Goal: Information Seeking & Learning: Check status

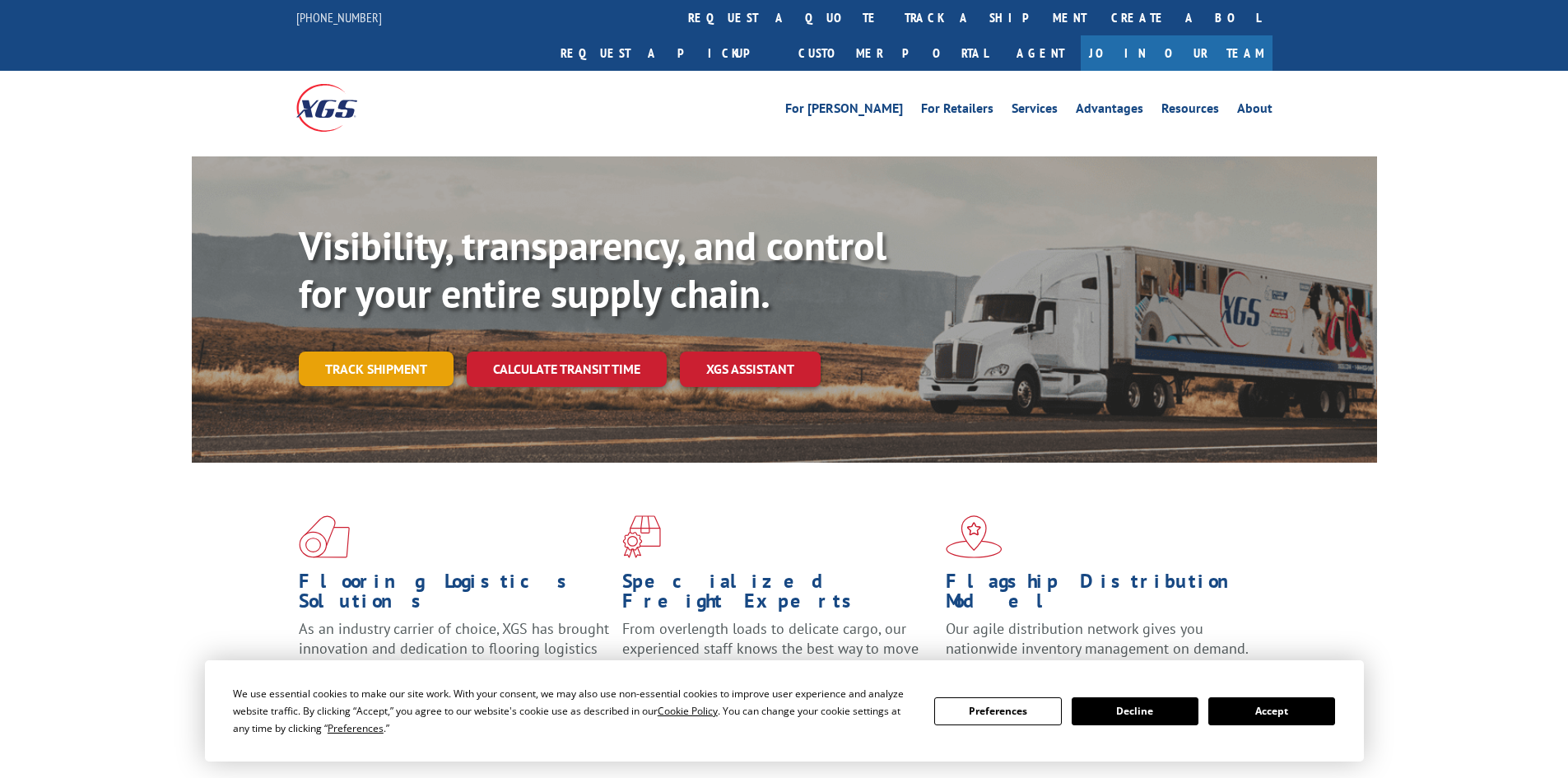
click at [359, 352] on link "Track shipment" at bounding box center [375, 369] width 154 height 35
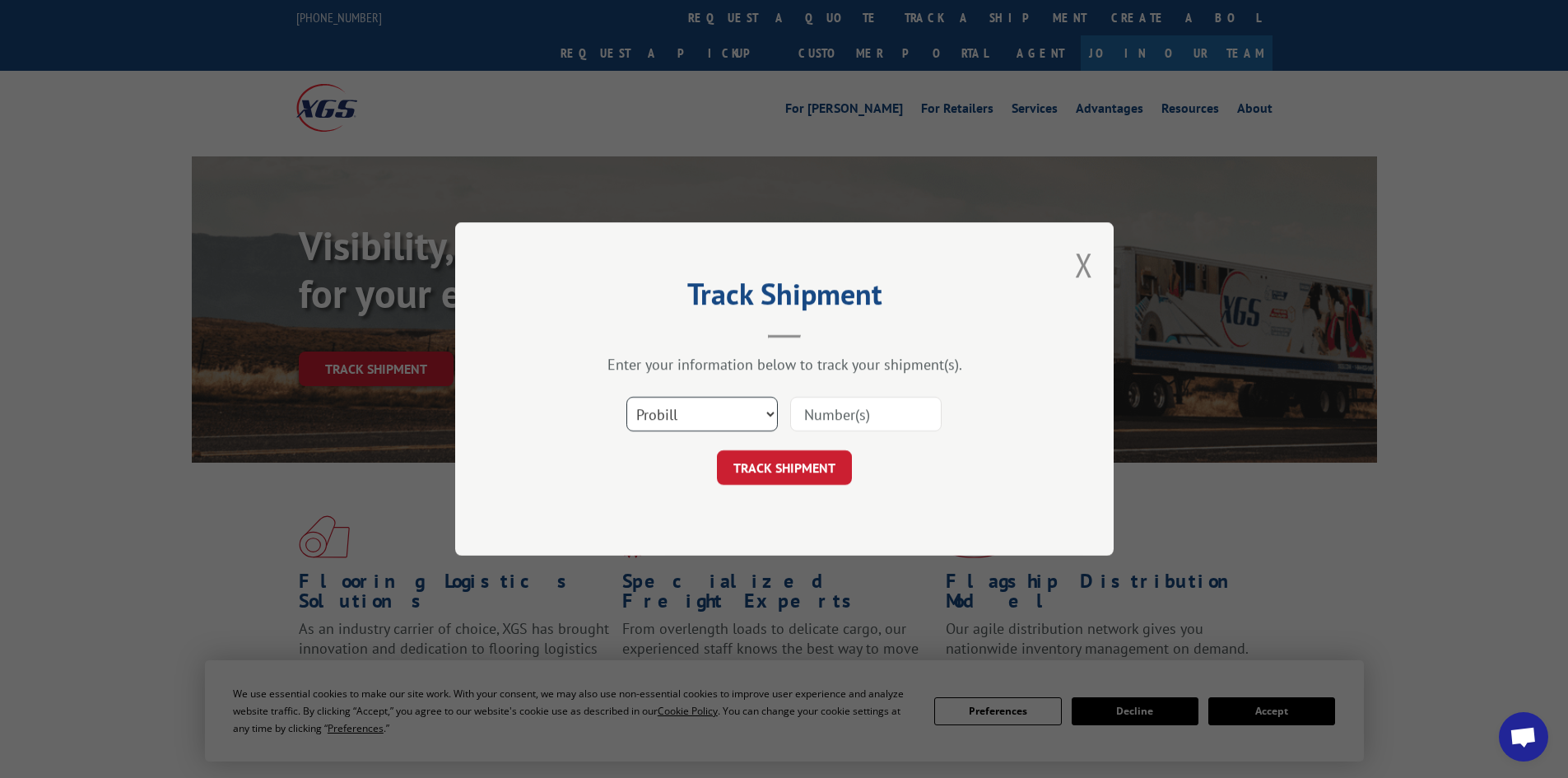
click at [692, 415] on select "Select category... Probill BOL PO" at bounding box center [702, 414] width 152 height 35
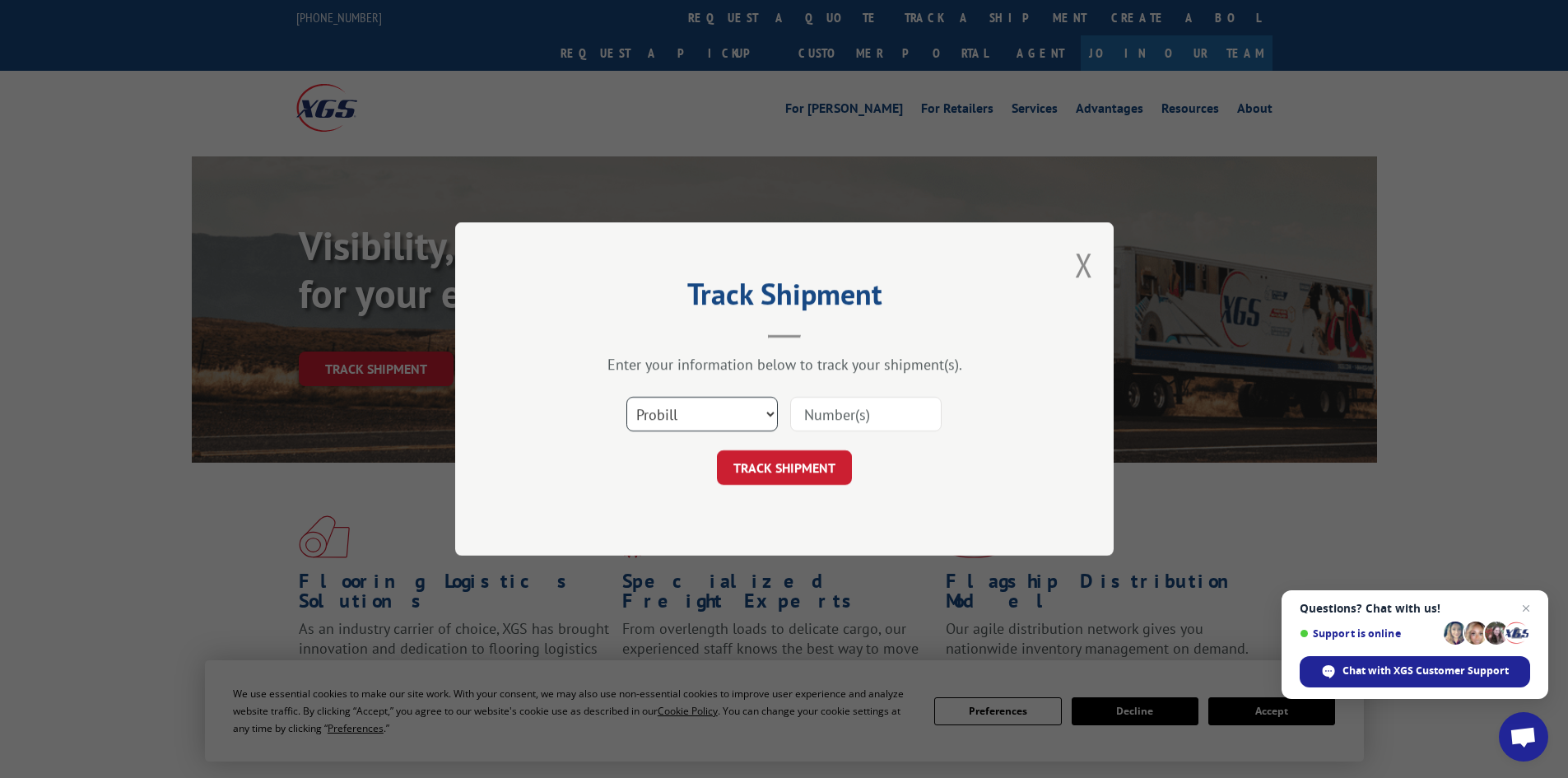
select select "bol"
click at [626, 396] on select "Select category... Probill BOL PO" at bounding box center [702, 414] width 152 height 35
click at [834, 424] on input at bounding box center [866, 414] width 152 height 35
type input "2872139"
click button "TRACK SHIPMENT" at bounding box center [784, 468] width 135 height 35
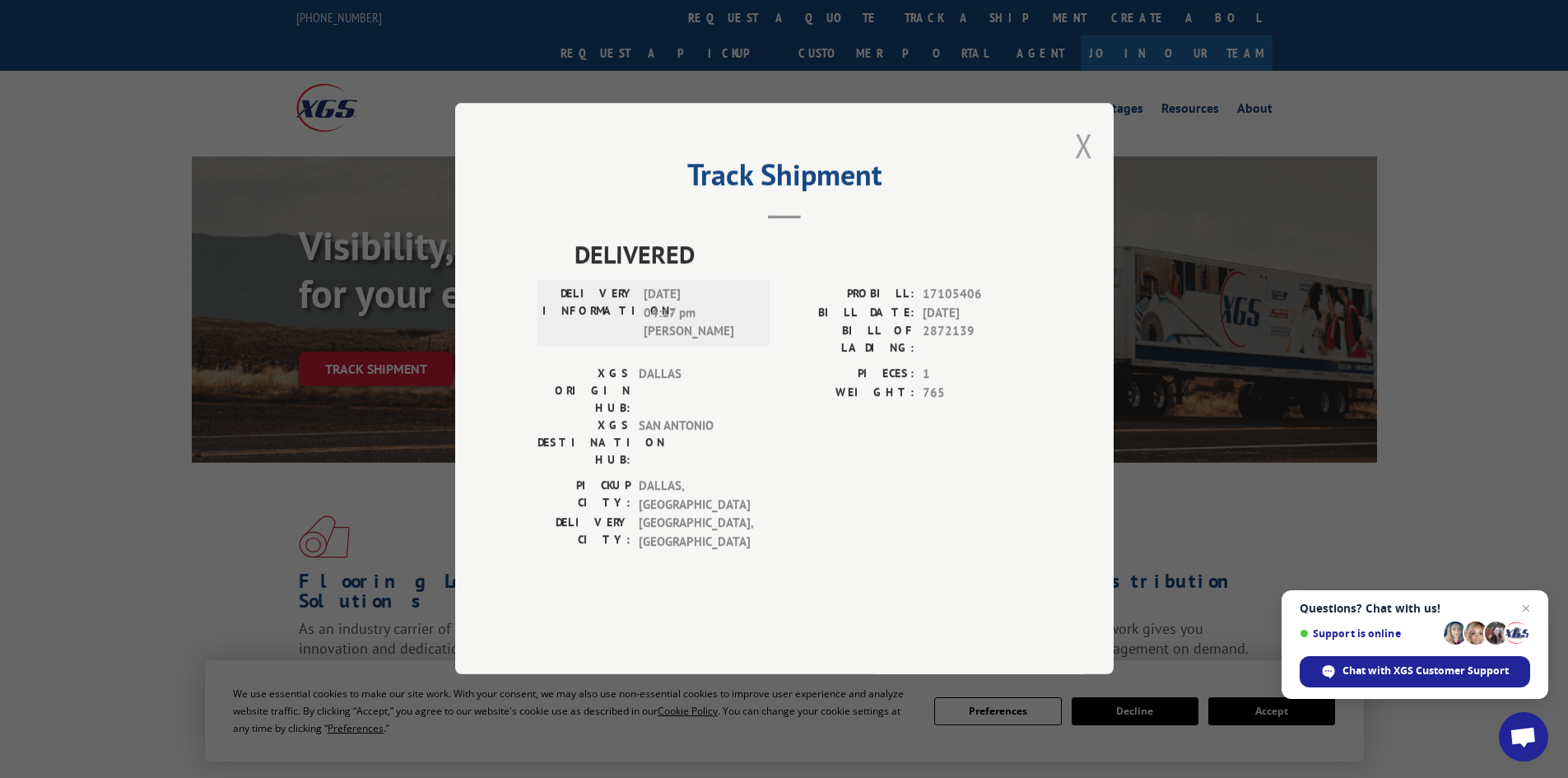
click at [1084, 167] on button "Close modal" at bounding box center [1084, 145] width 18 height 44
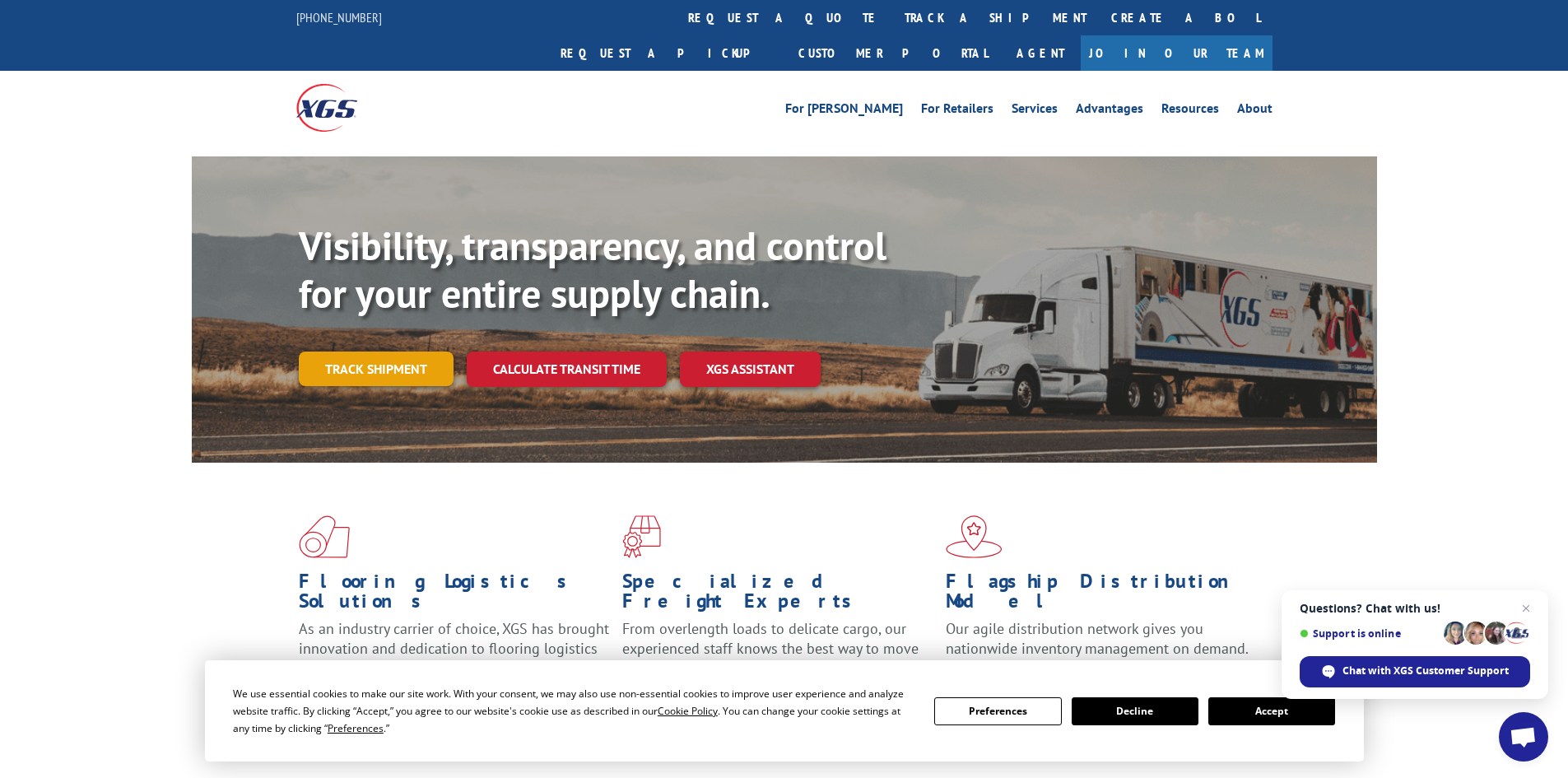
click at [390, 352] on link "Track shipment" at bounding box center [375, 369] width 154 height 35
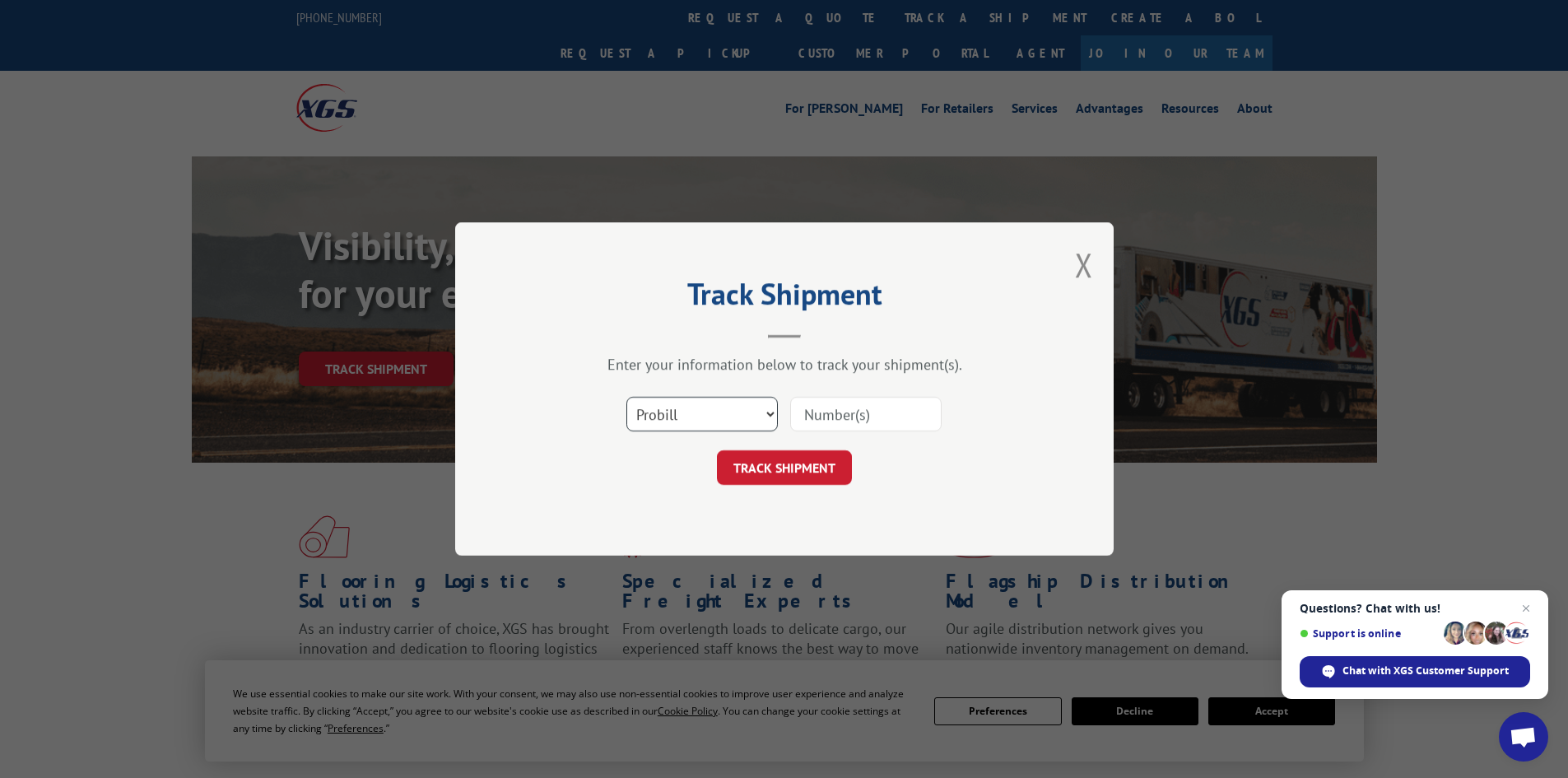
click at [736, 420] on select "Select category... Probill BOL PO" at bounding box center [702, 414] width 152 height 35
click at [626, 396] on select "Select category... Probill BOL PO" at bounding box center [702, 414] width 152 height 35
click at [666, 426] on select "Select category... Probill BOL PO" at bounding box center [702, 414] width 152 height 35
select select "bol"
click at [626, 396] on select "Select category... Probill BOL PO" at bounding box center [702, 414] width 152 height 35
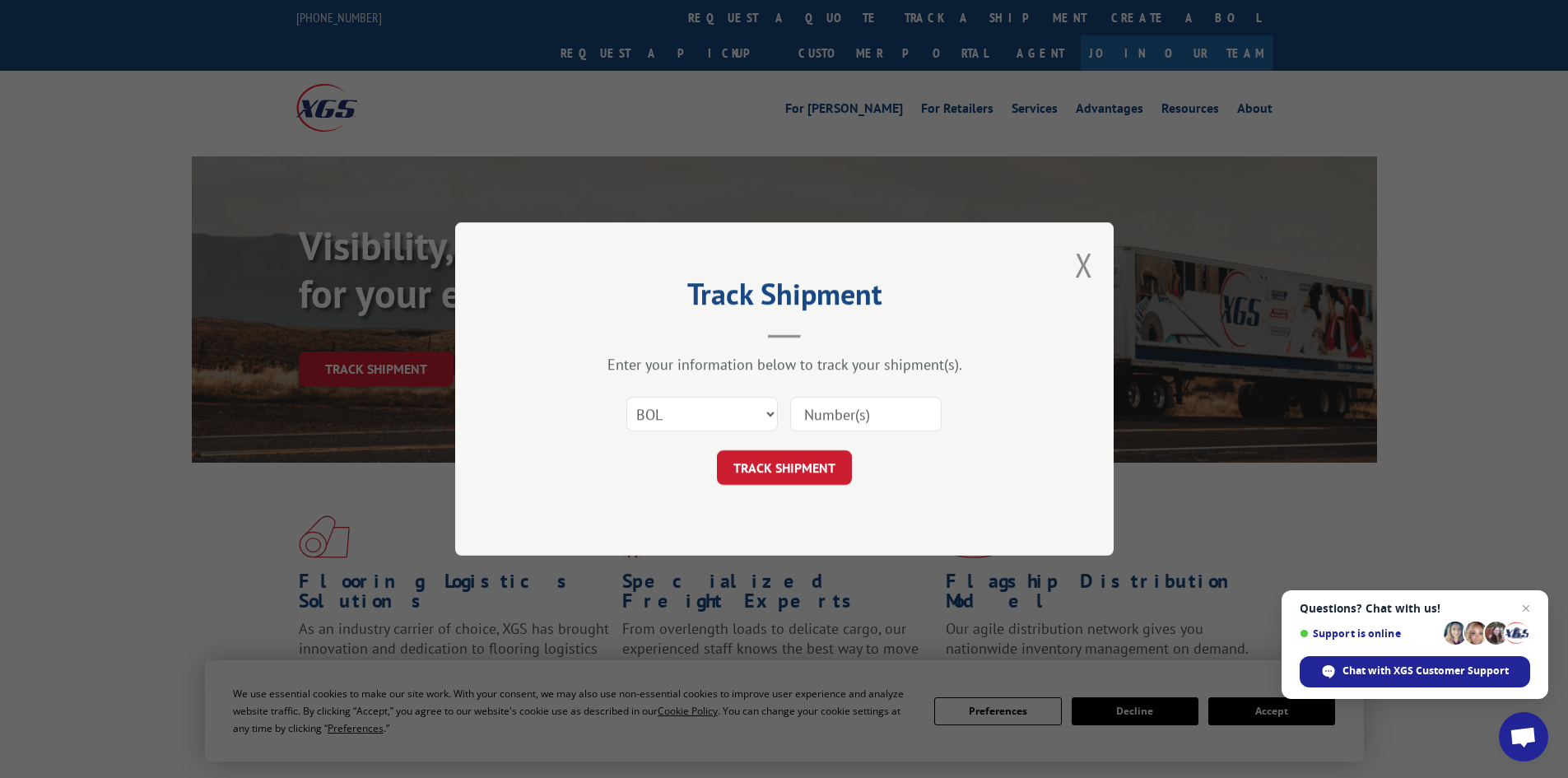
click at [856, 410] on input at bounding box center [866, 414] width 152 height 35
type input "2872138"
click at [752, 477] on button "TRACK SHIPMENT" at bounding box center [784, 468] width 135 height 35
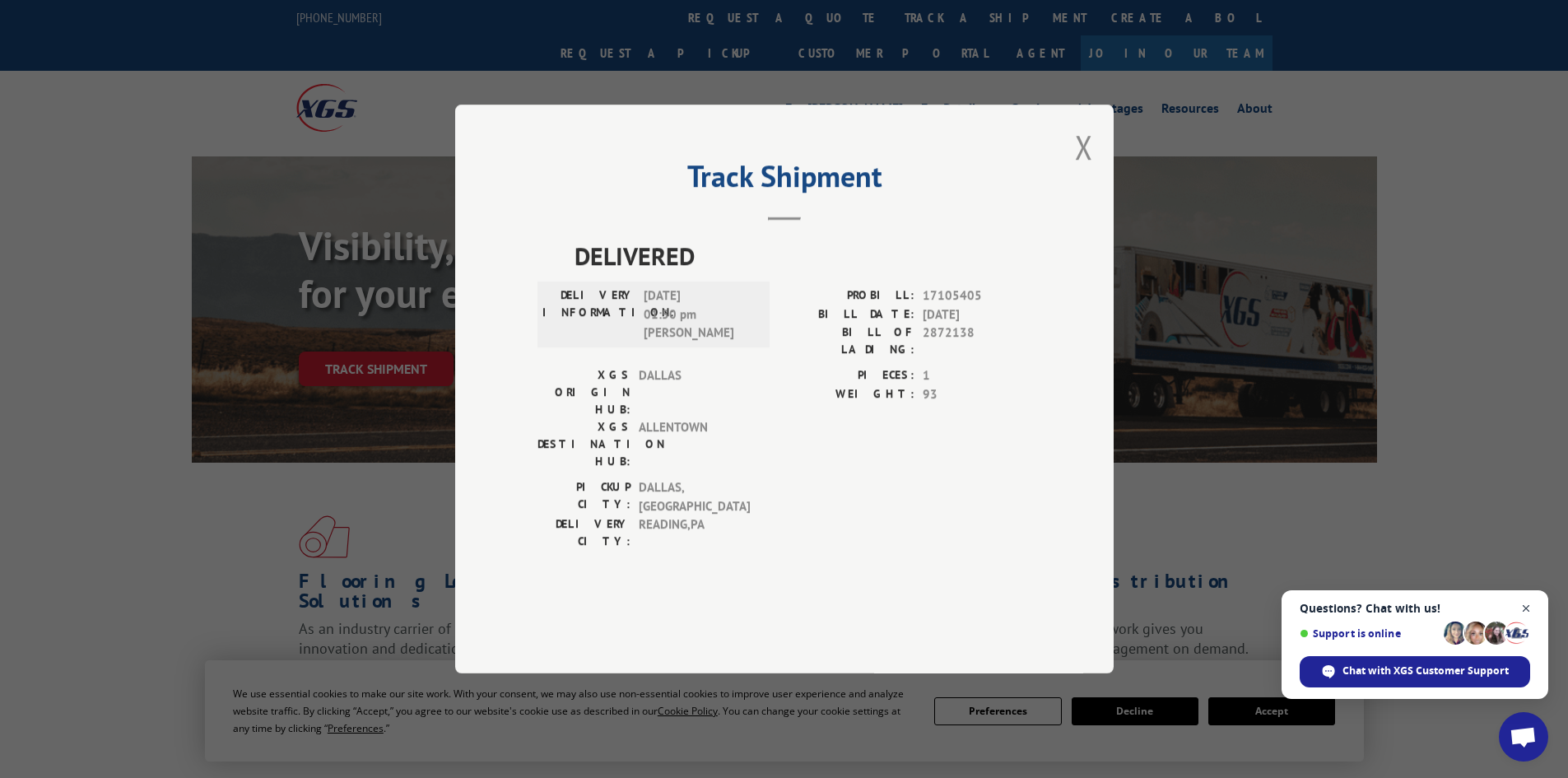
click at [1527, 606] on span "Close chat" at bounding box center [1526, 608] width 21 height 21
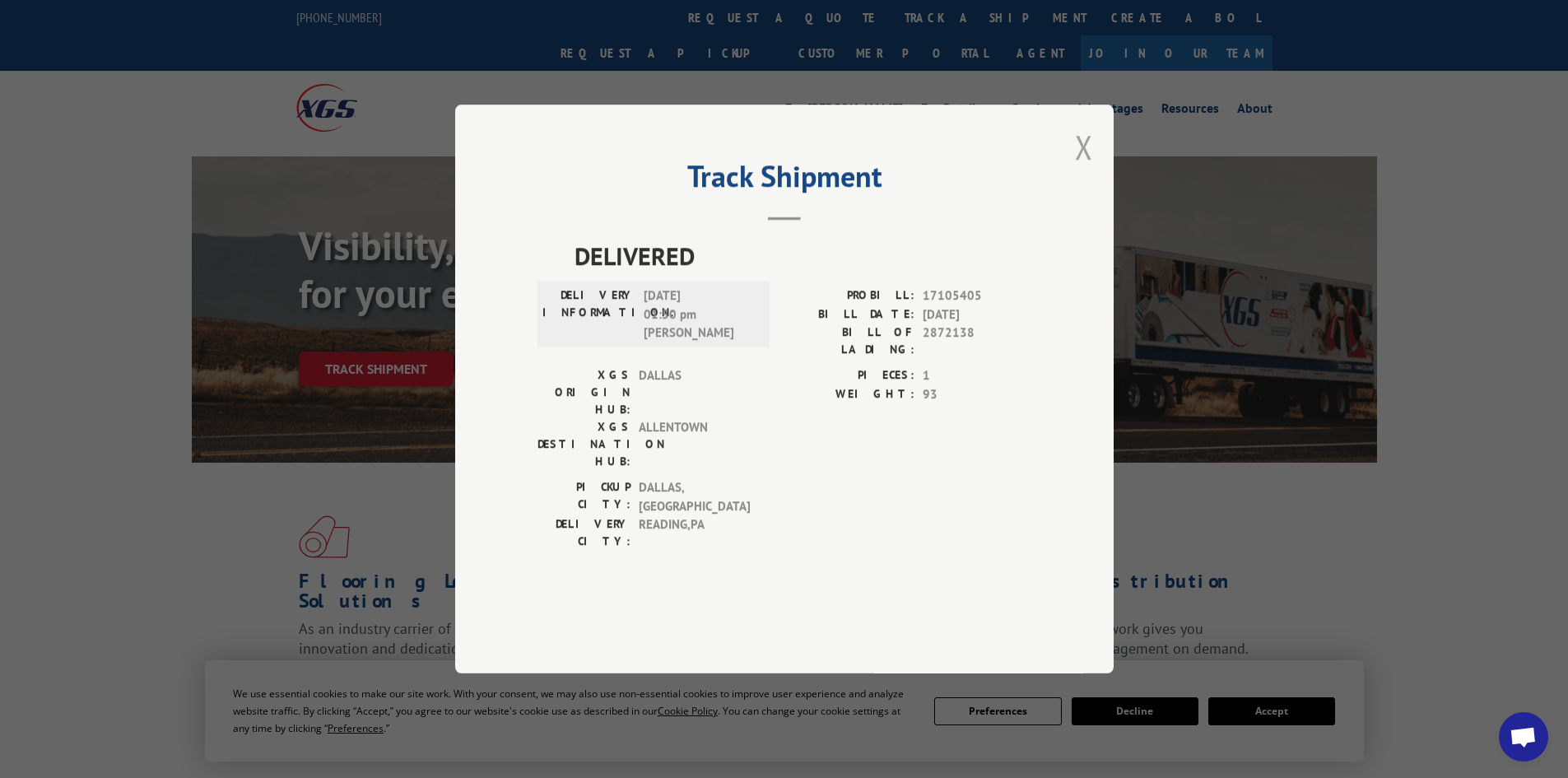
click at [1079, 169] on button "Close modal" at bounding box center [1084, 147] width 18 height 44
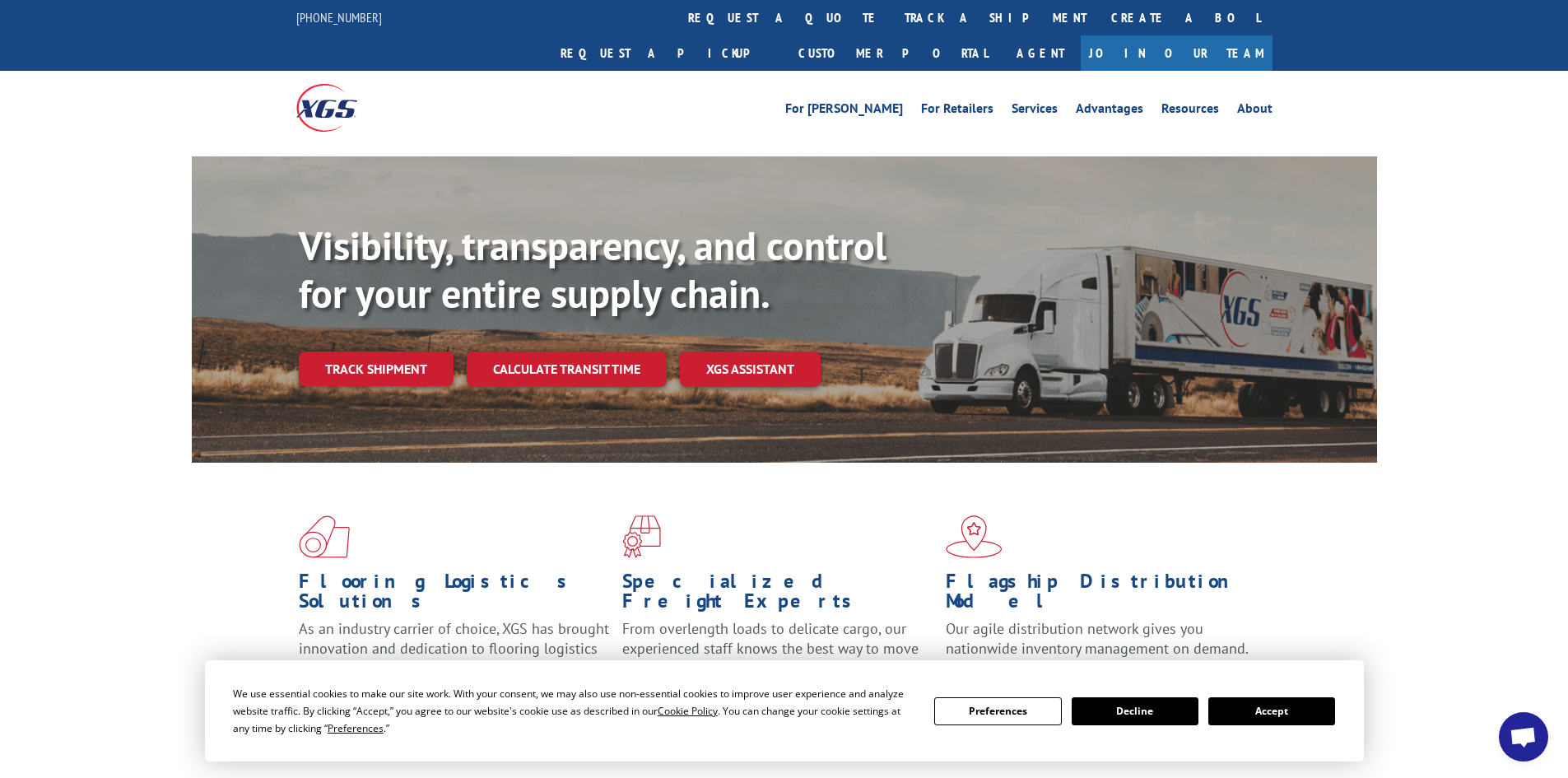
click at [1269, 714] on button "Accept" at bounding box center [1271, 710] width 127 height 28
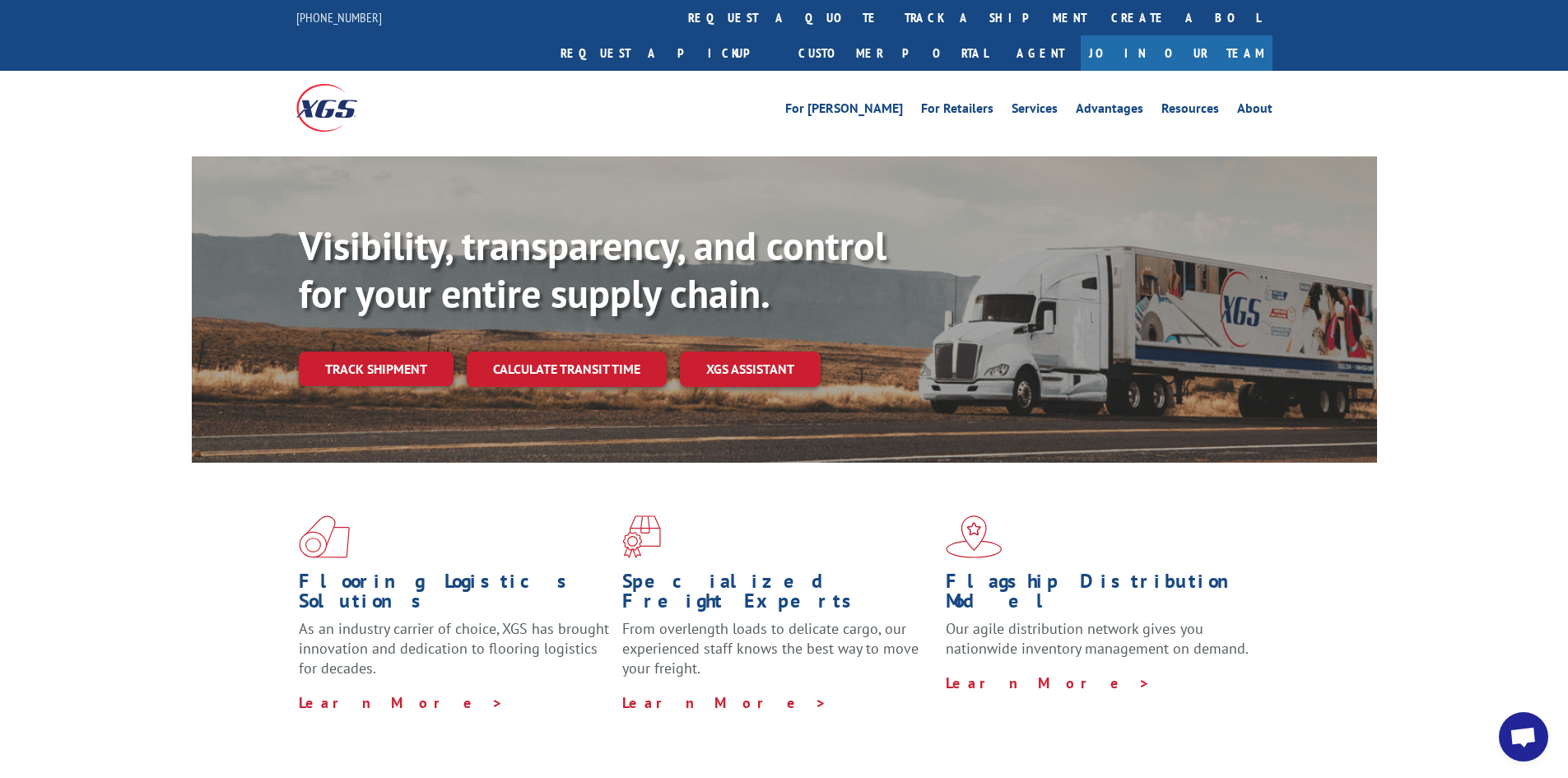
drag, startPoint x: 393, startPoint y: 334, endPoint x: 405, endPoint y: 334, distance: 12.0
click at [393, 352] on link "Track shipment" at bounding box center [375, 369] width 154 height 35
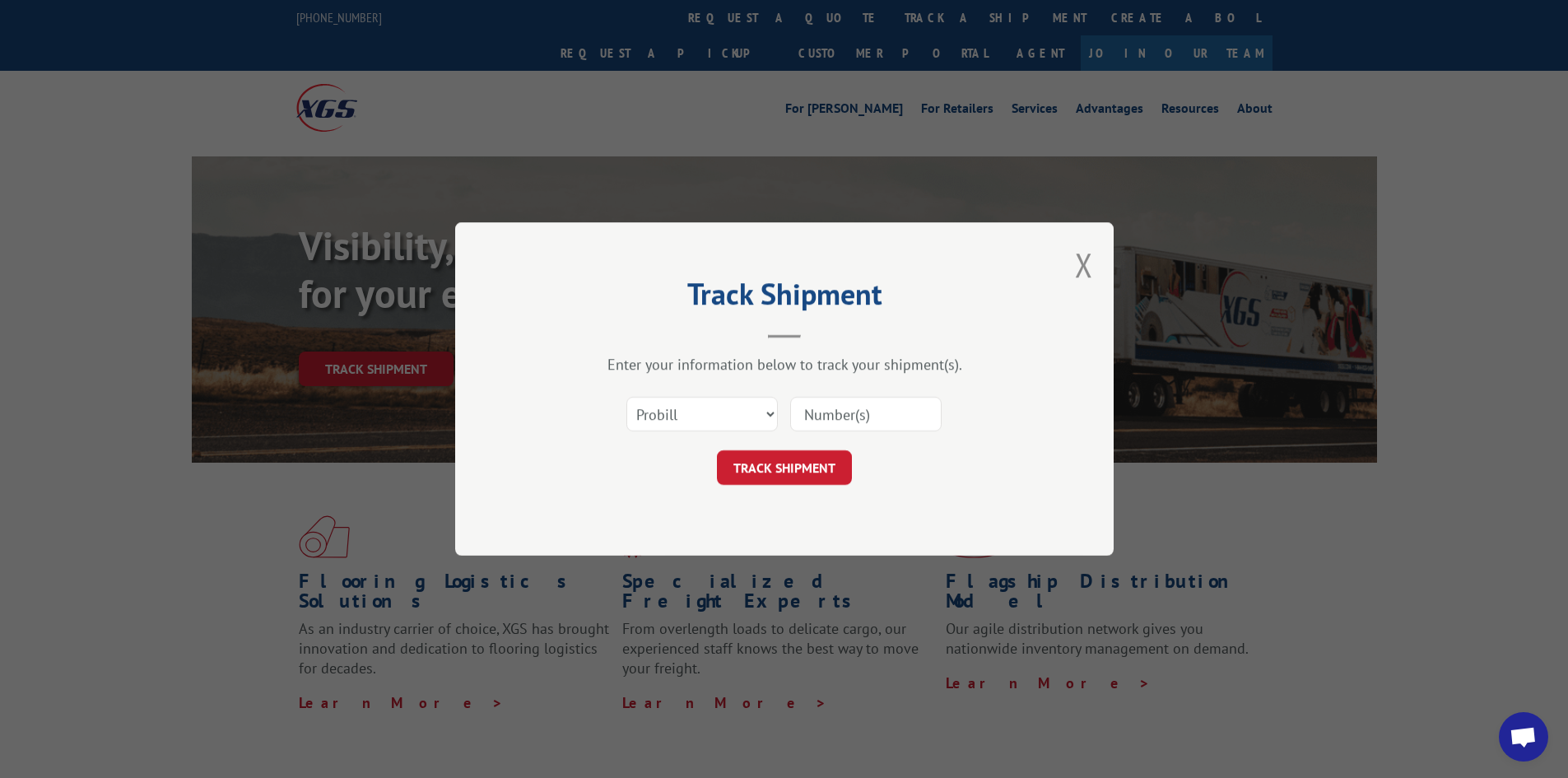
click at [865, 417] on input at bounding box center [866, 414] width 152 height 35
type input "2872138"
click at [811, 473] on button "TRACK SHIPMENT" at bounding box center [784, 468] width 135 height 35
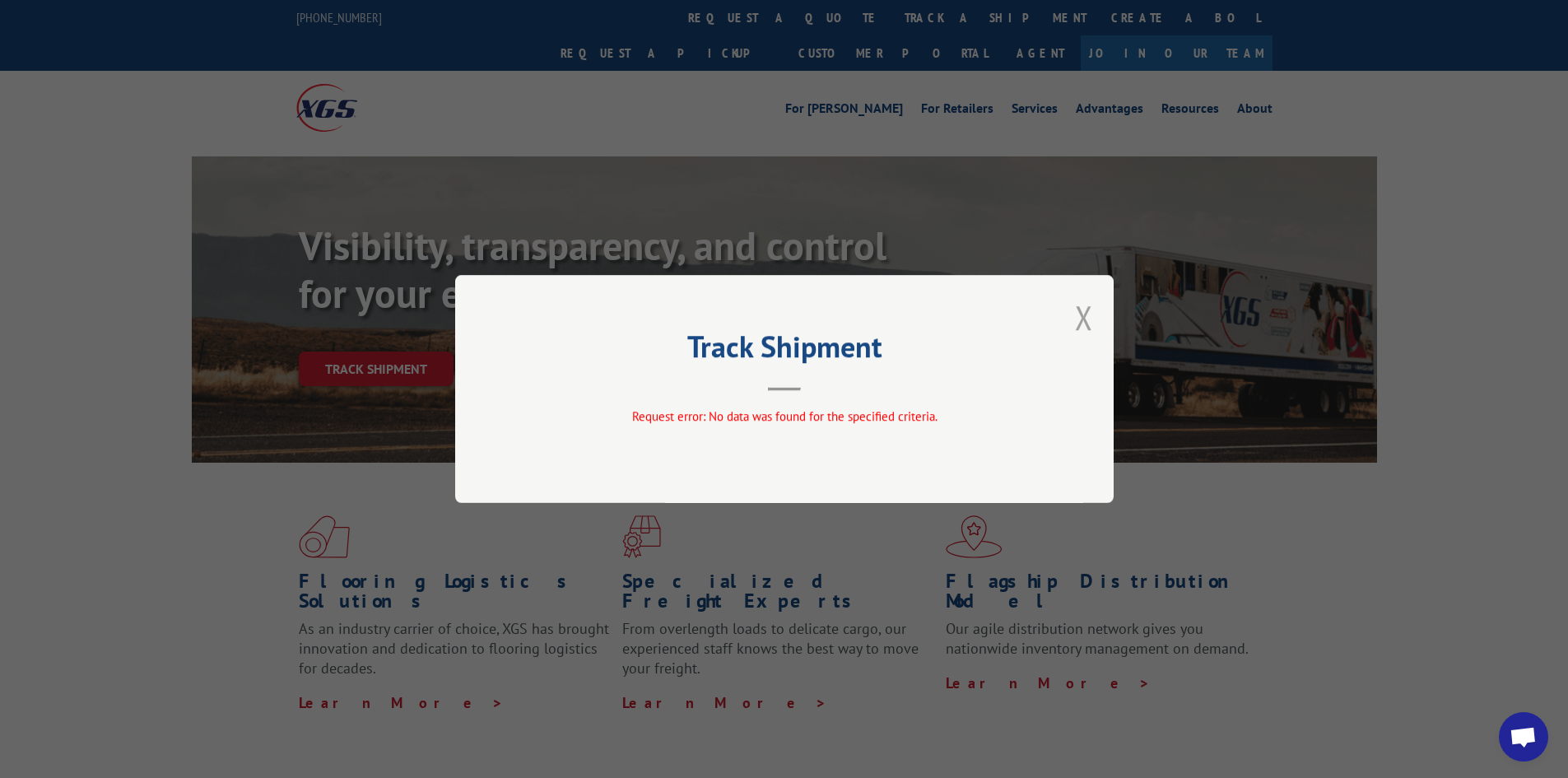
click at [1077, 317] on button "Close modal" at bounding box center [1084, 317] width 18 height 44
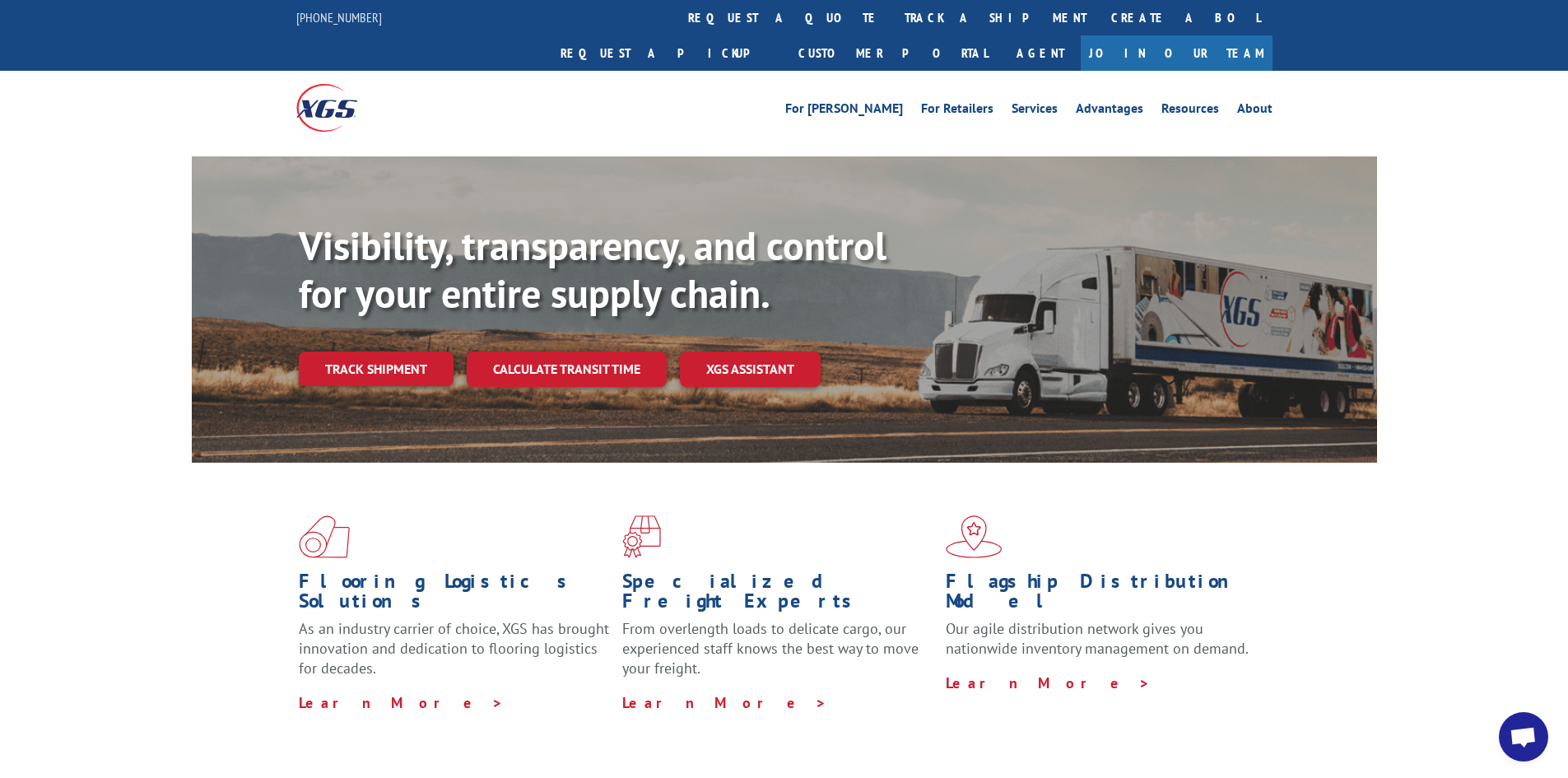
drag, startPoint x: 416, startPoint y: 334, endPoint x: 468, endPoint y: 342, distance: 52.6
click at [416, 352] on link "Track shipment" at bounding box center [375, 369] width 154 height 35
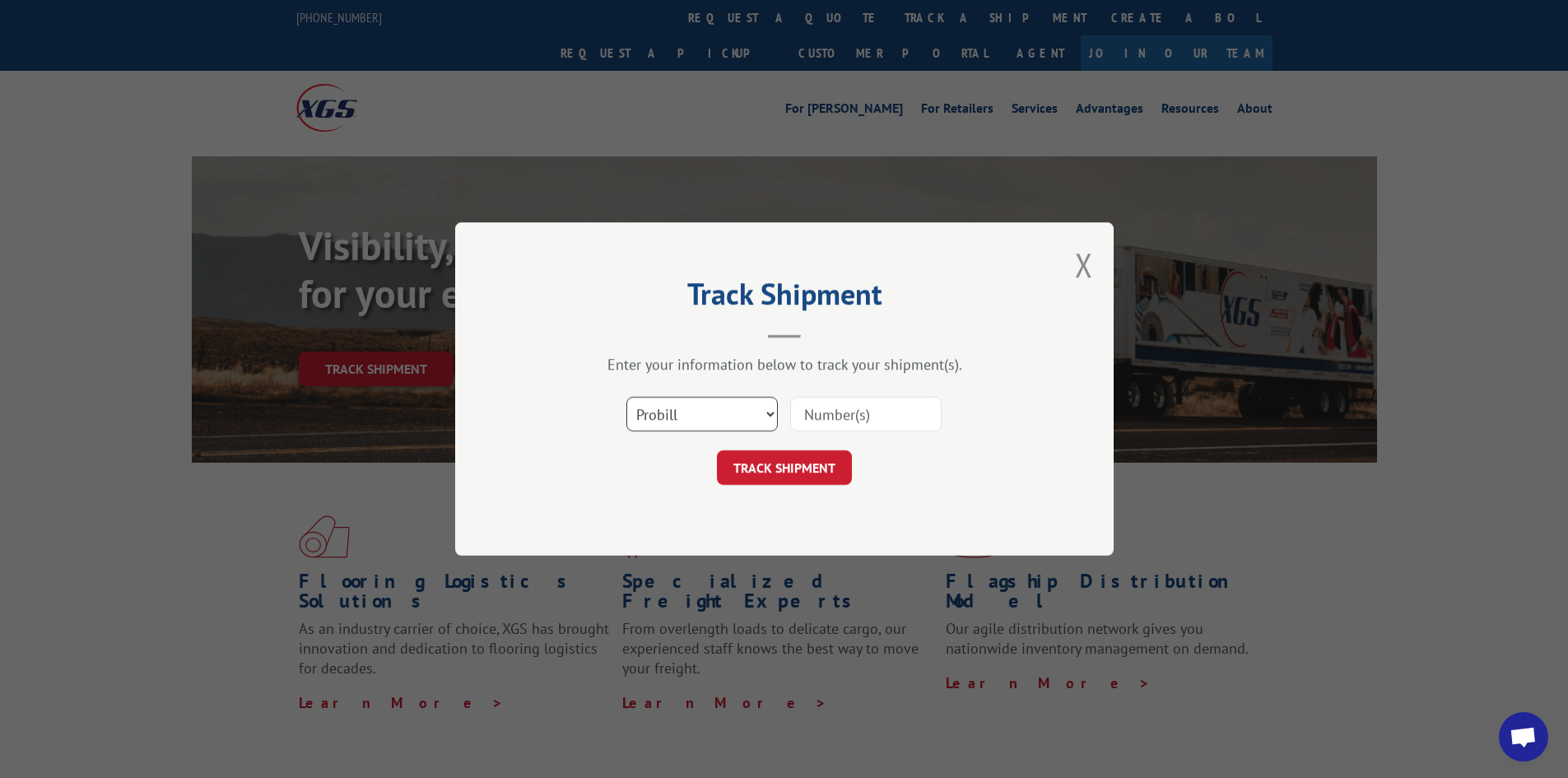
drag, startPoint x: 696, startPoint y: 398, endPoint x: 699, endPoint y: 412, distance: 14.3
click at [696, 398] on select "Select category... Probill BOL PO" at bounding box center [702, 414] width 152 height 35
click at [626, 396] on select "Select category... Probill BOL PO" at bounding box center [702, 414] width 152 height 35
click at [850, 418] on input at bounding box center [866, 414] width 152 height 35
type input "2872138"
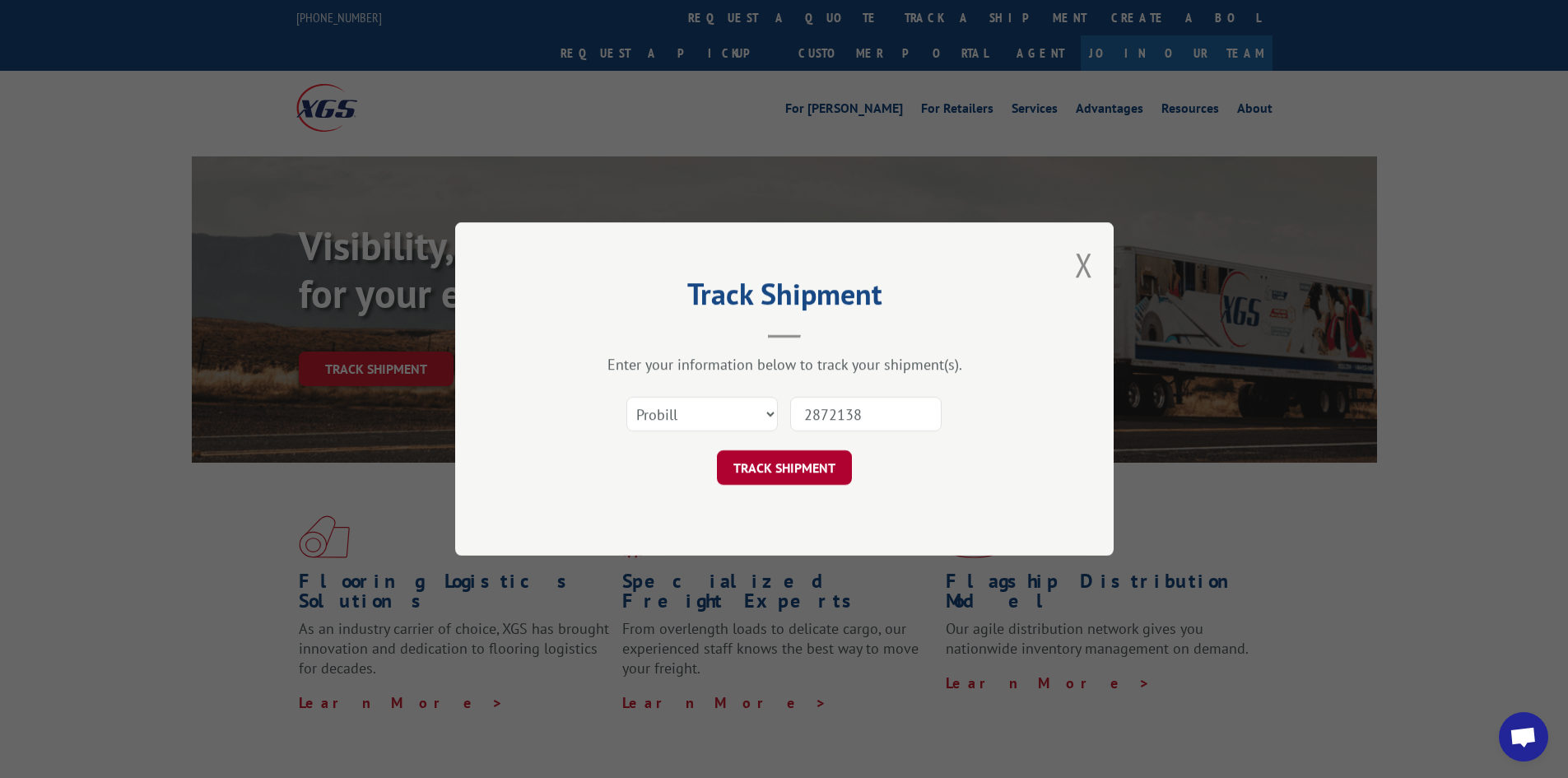
click at [763, 478] on button "TRACK SHIPMENT" at bounding box center [784, 468] width 135 height 35
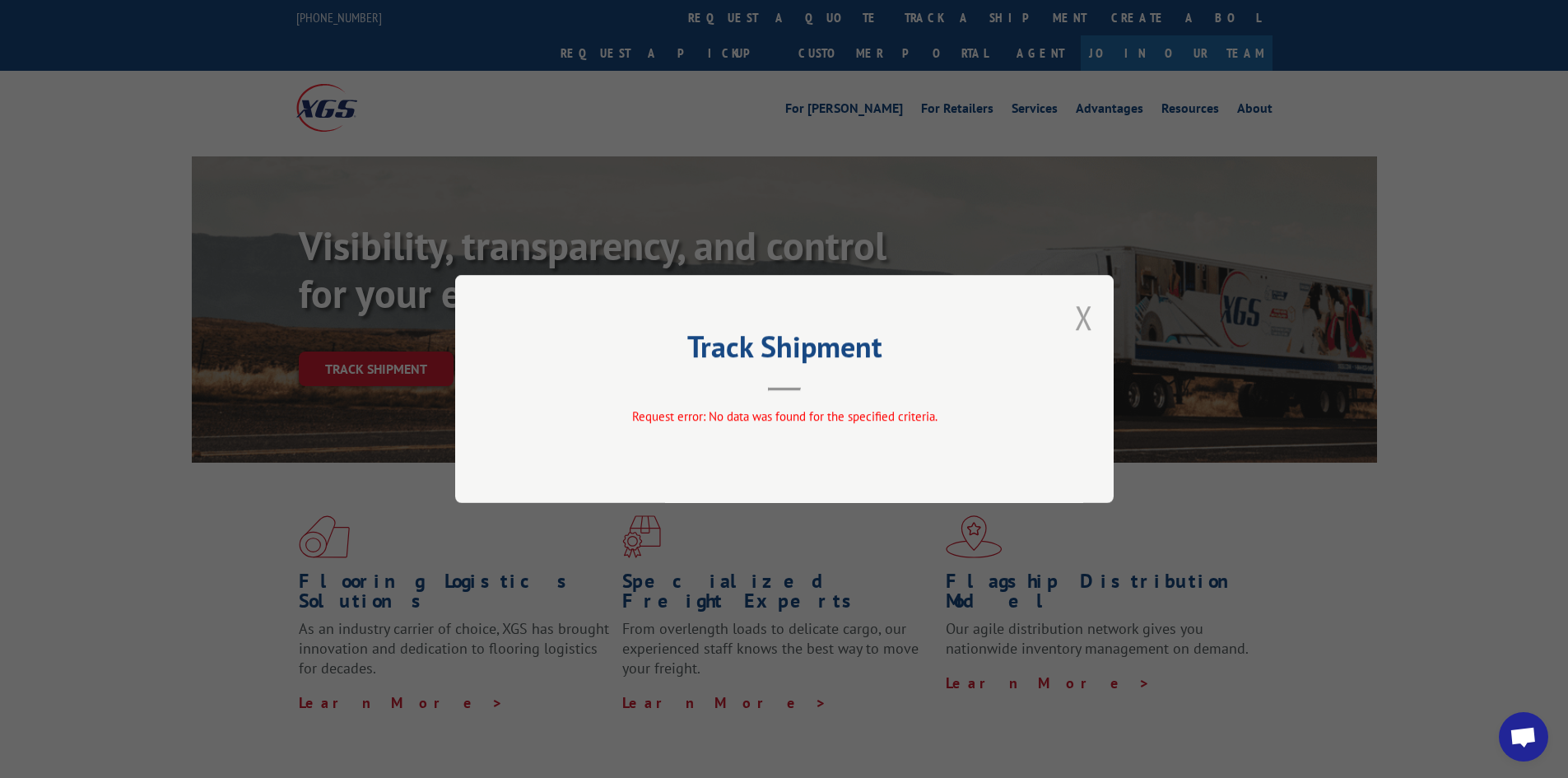
click at [1089, 317] on button "Close modal" at bounding box center [1084, 317] width 18 height 44
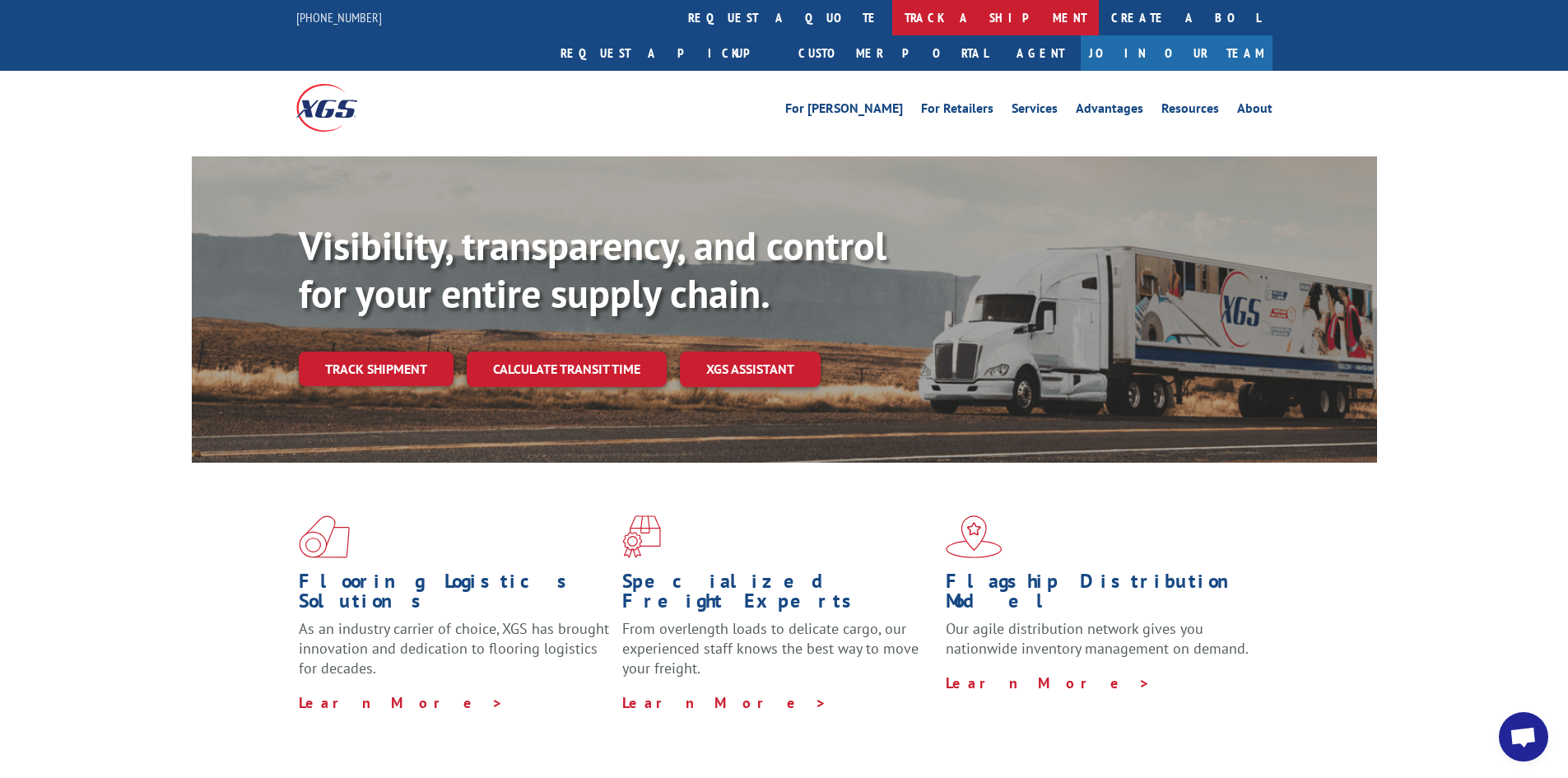
click at [892, 24] on link "track a shipment" at bounding box center [995, 17] width 206 height 36
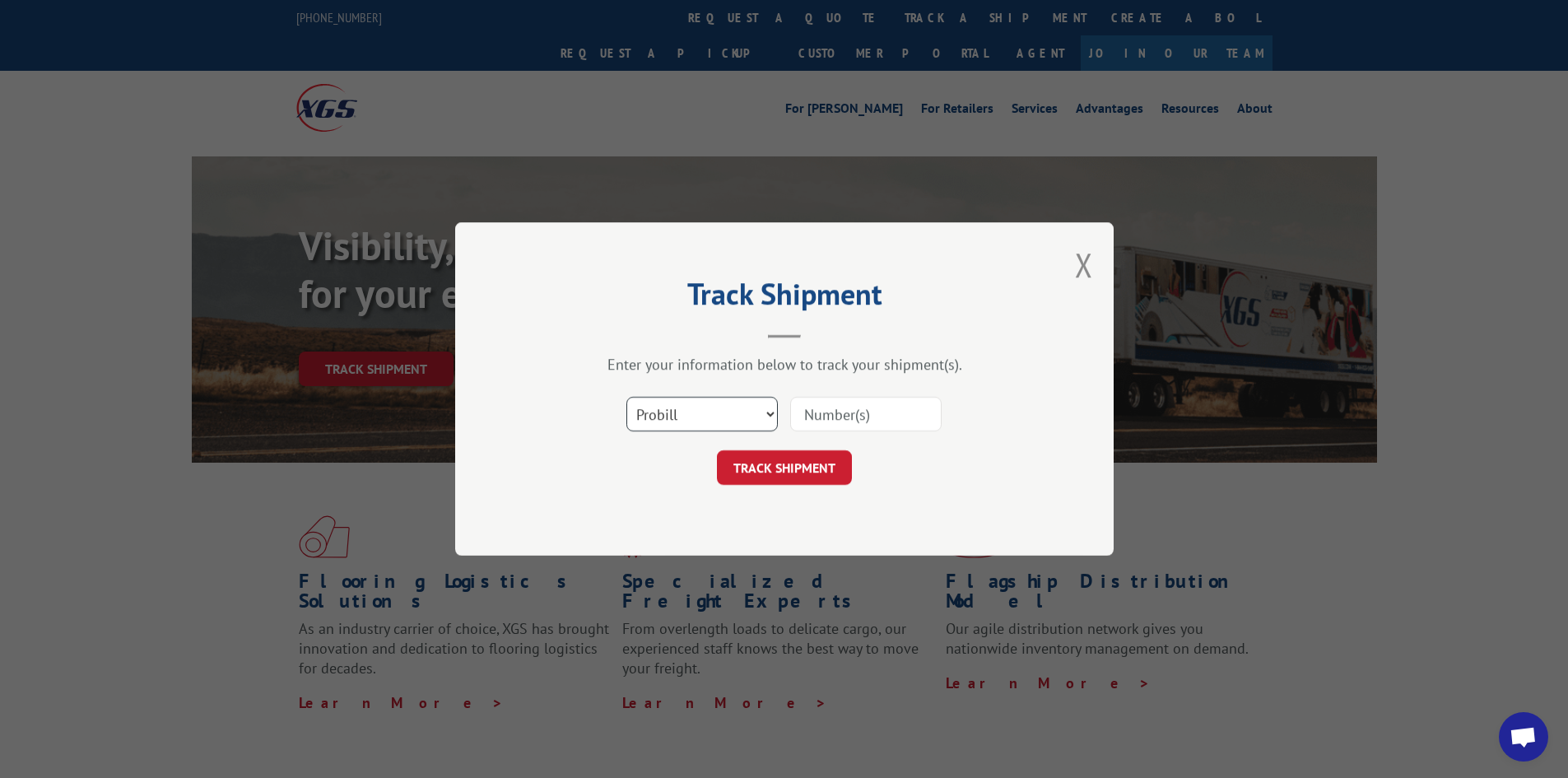
click at [731, 424] on select "Select category... Probill BOL PO" at bounding box center [702, 414] width 152 height 35
click at [757, 417] on select "Select category... Probill BOL PO" at bounding box center [702, 414] width 152 height 35
select select "bol"
click at [626, 396] on select "Select category... Probill BOL PO" at bounding box center [702, 414] width 152 height 35
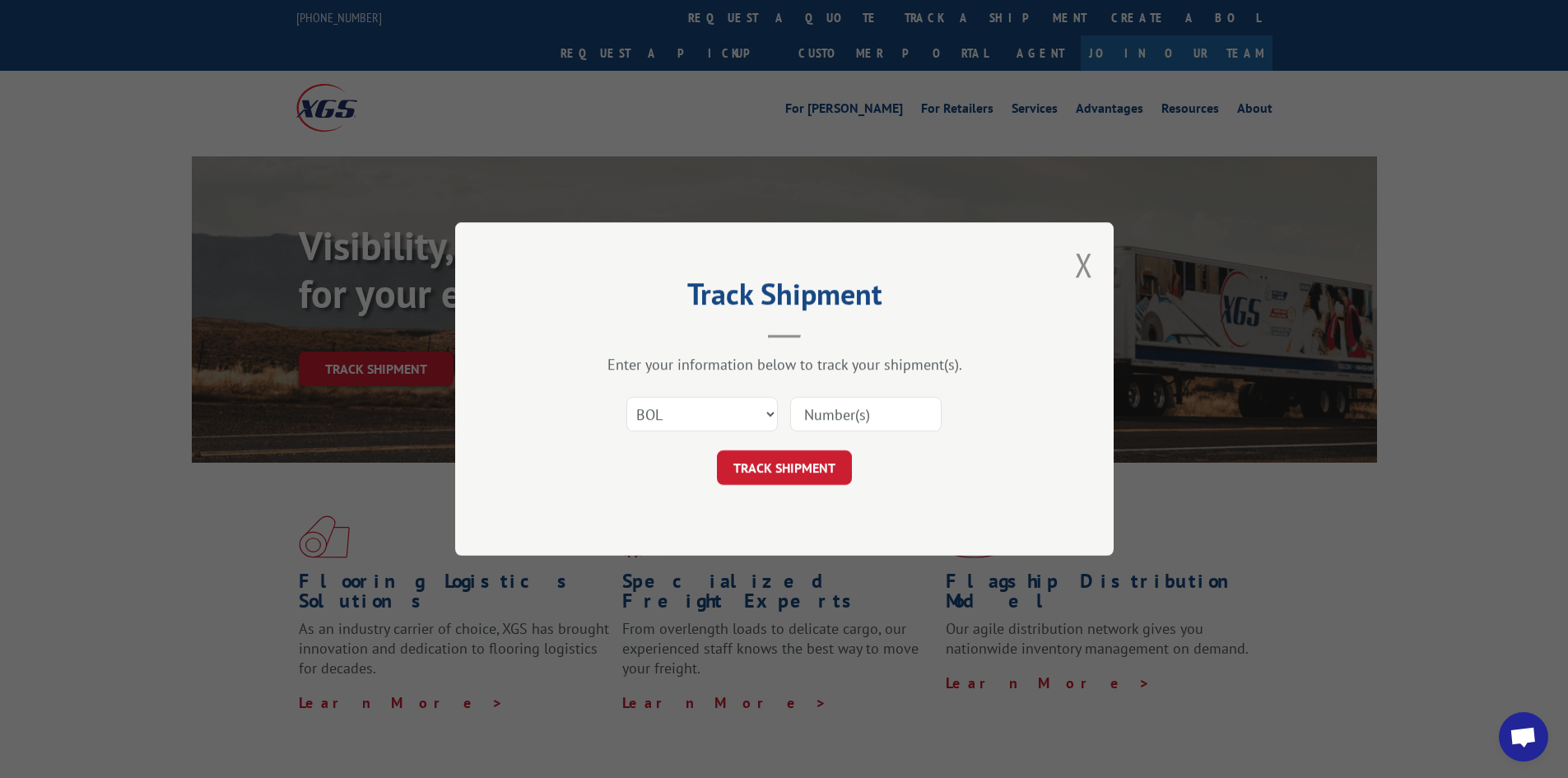
click at [827, 406] on input at bounding box center [866, 414] width 152 height 35
type input "1872138"
click button "TRACK SHIPMENT" at bounding box center [784, 468] width 135 height 35
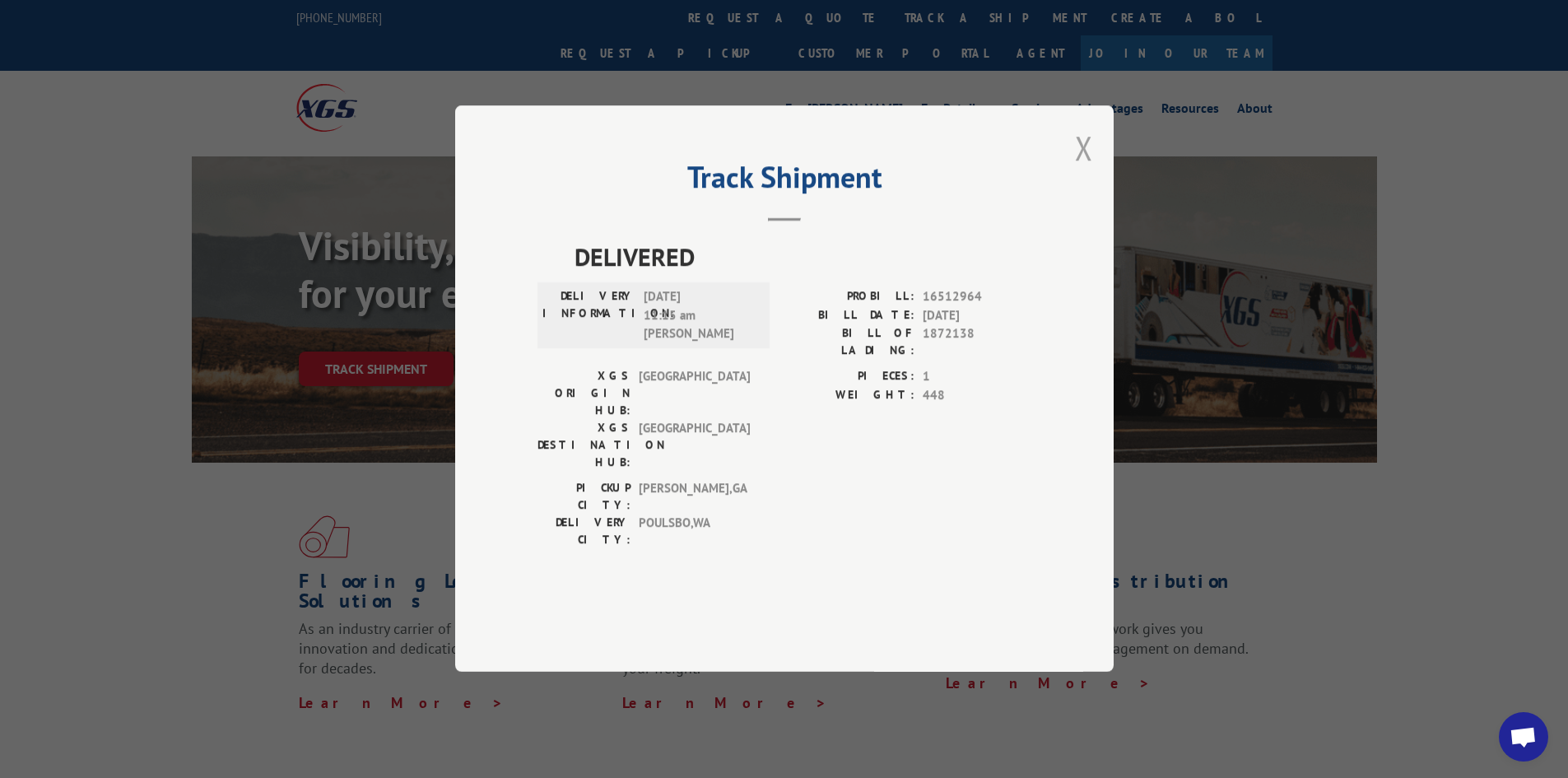
click at [1084, 170] on button "Close modal" at bounding box center [1084, 148] width 18 height 44
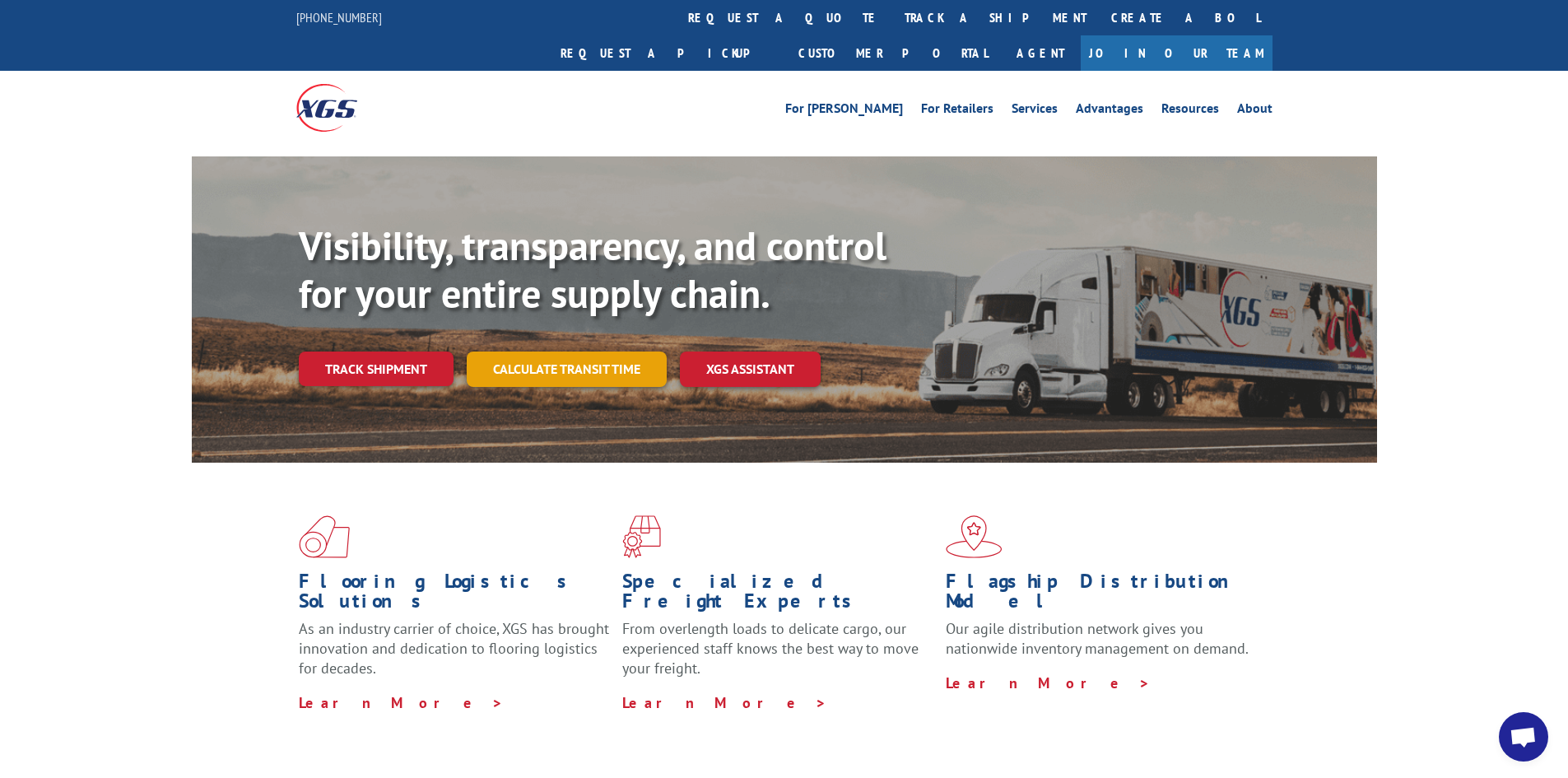
click at [510, 352] on link "Calculate transit time" at bounding box center [566, 369] width 200 height 36
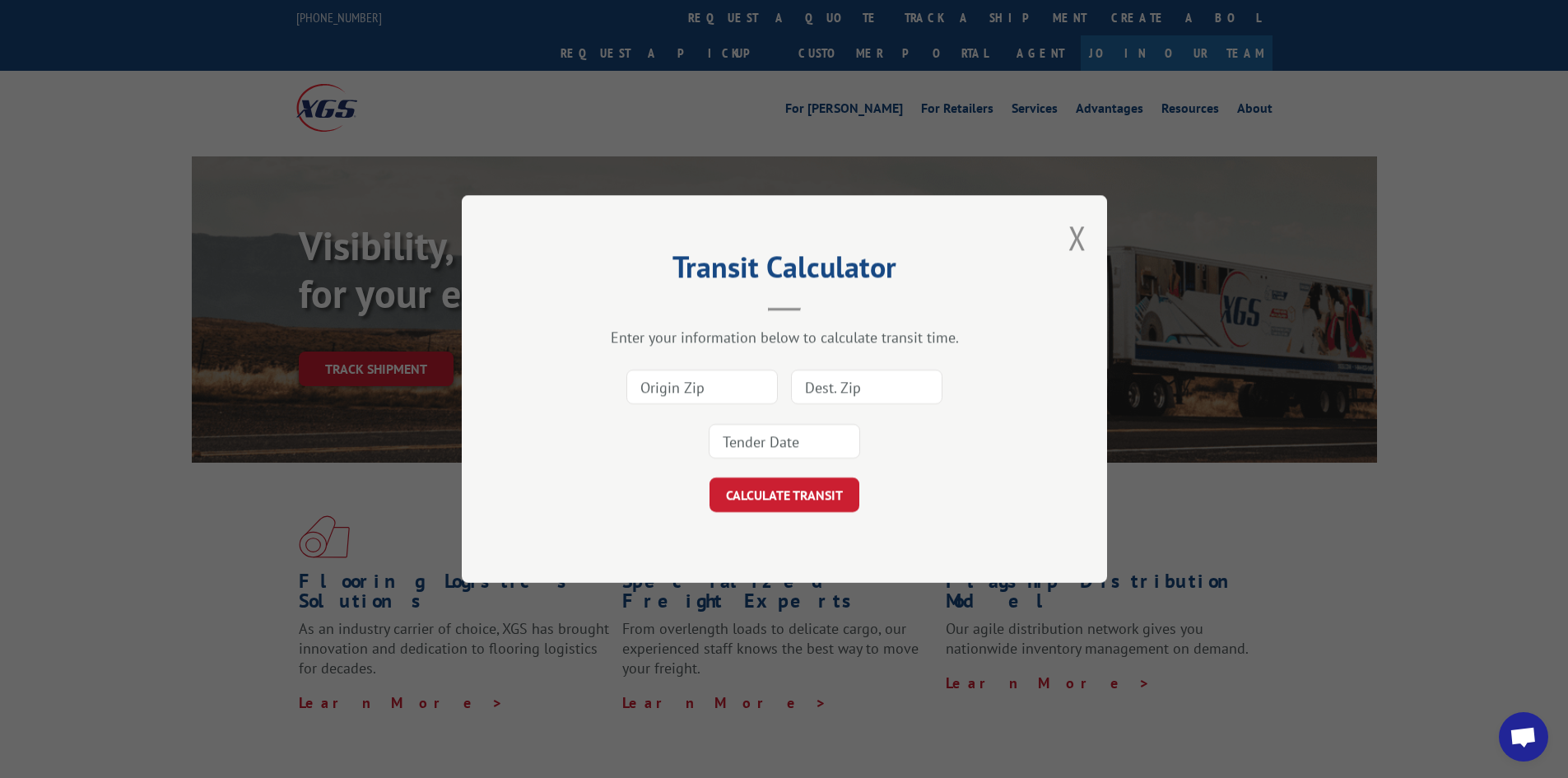
click at [738, 398] on input at bounding box center [702, 387] width 152 height 35
click at [1072, 234] on button "Close modal" at bounding box center [1078, 237] width 18 height 44
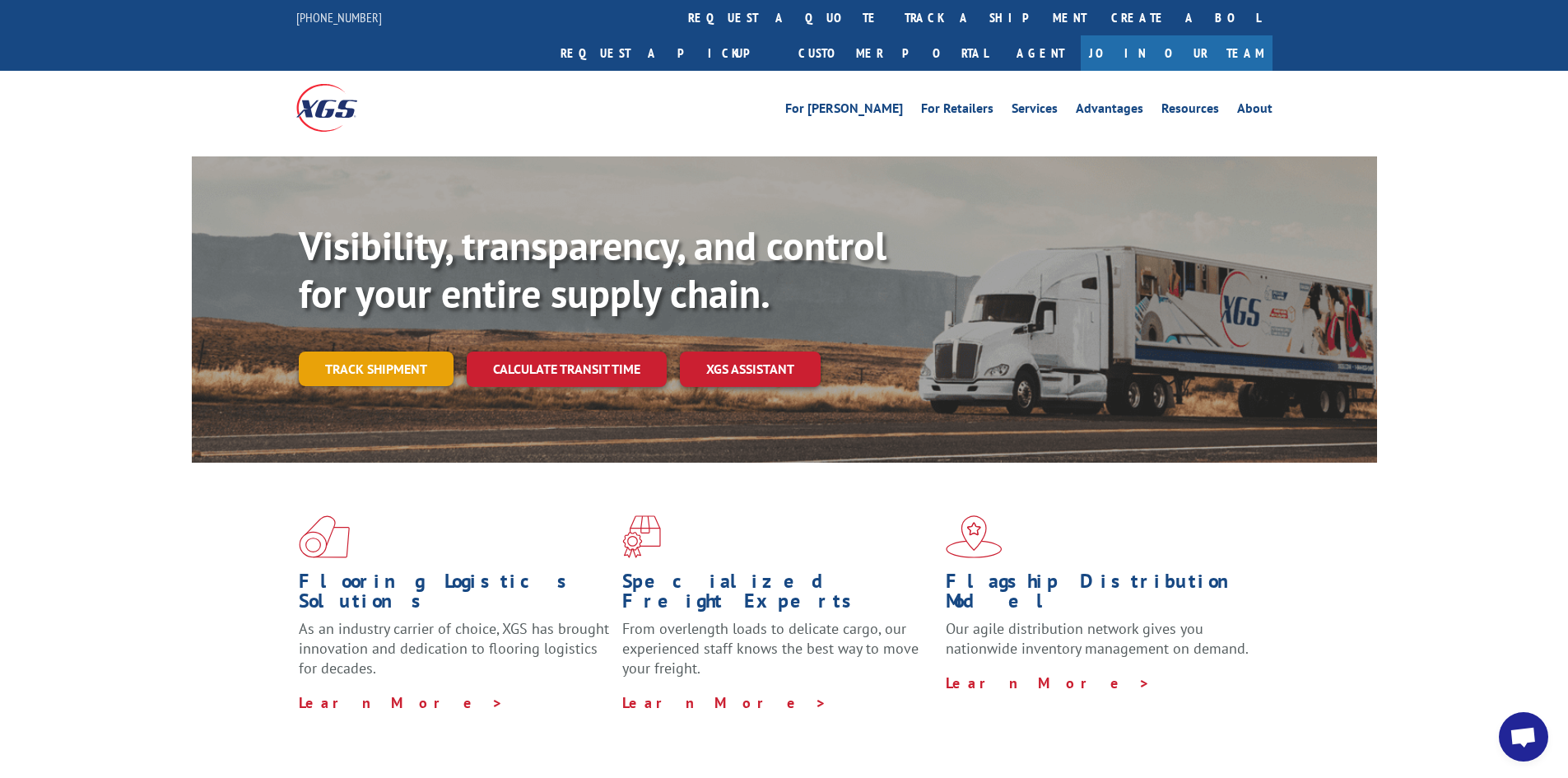
click at [381, 352] on link "Track shipment" at bounding box center [375, 369] width 154 height 35
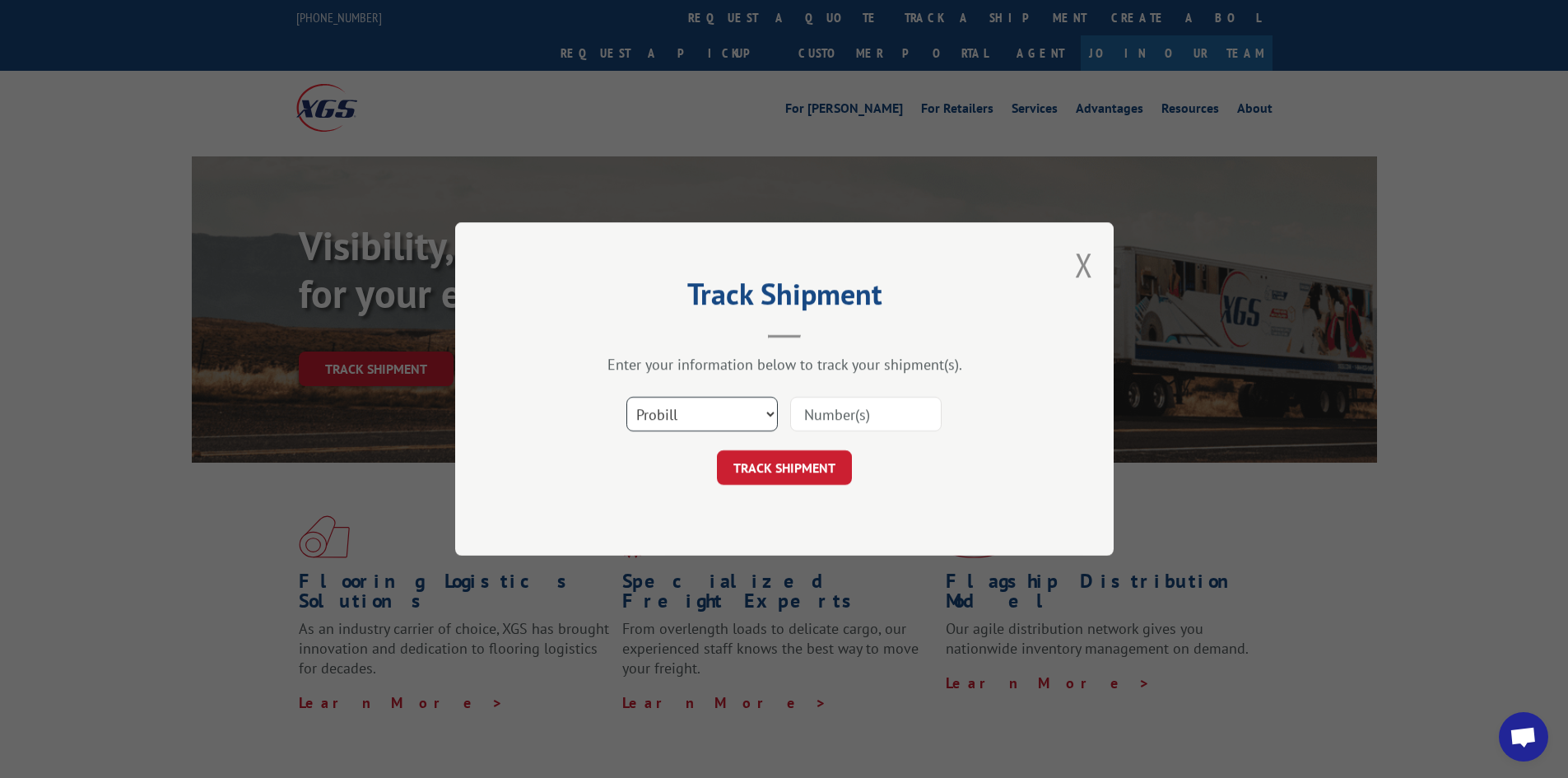
drag, startPoint x: 726, startPoint y: 400, endPoint x: 725, endPoint y: 412, distance: 12.0
click at [726, 400] on select "Select category... Probill BOL PO" at bounding box center [702, 414] width 152 height 35
select select "bol"
click at [626, 396] on select "Select category... Probill BOL PO" at bounding box center [702, 414] width 152 height 35
click at [851, 408] on input at bounding box center [866, 414] width 152 height 35
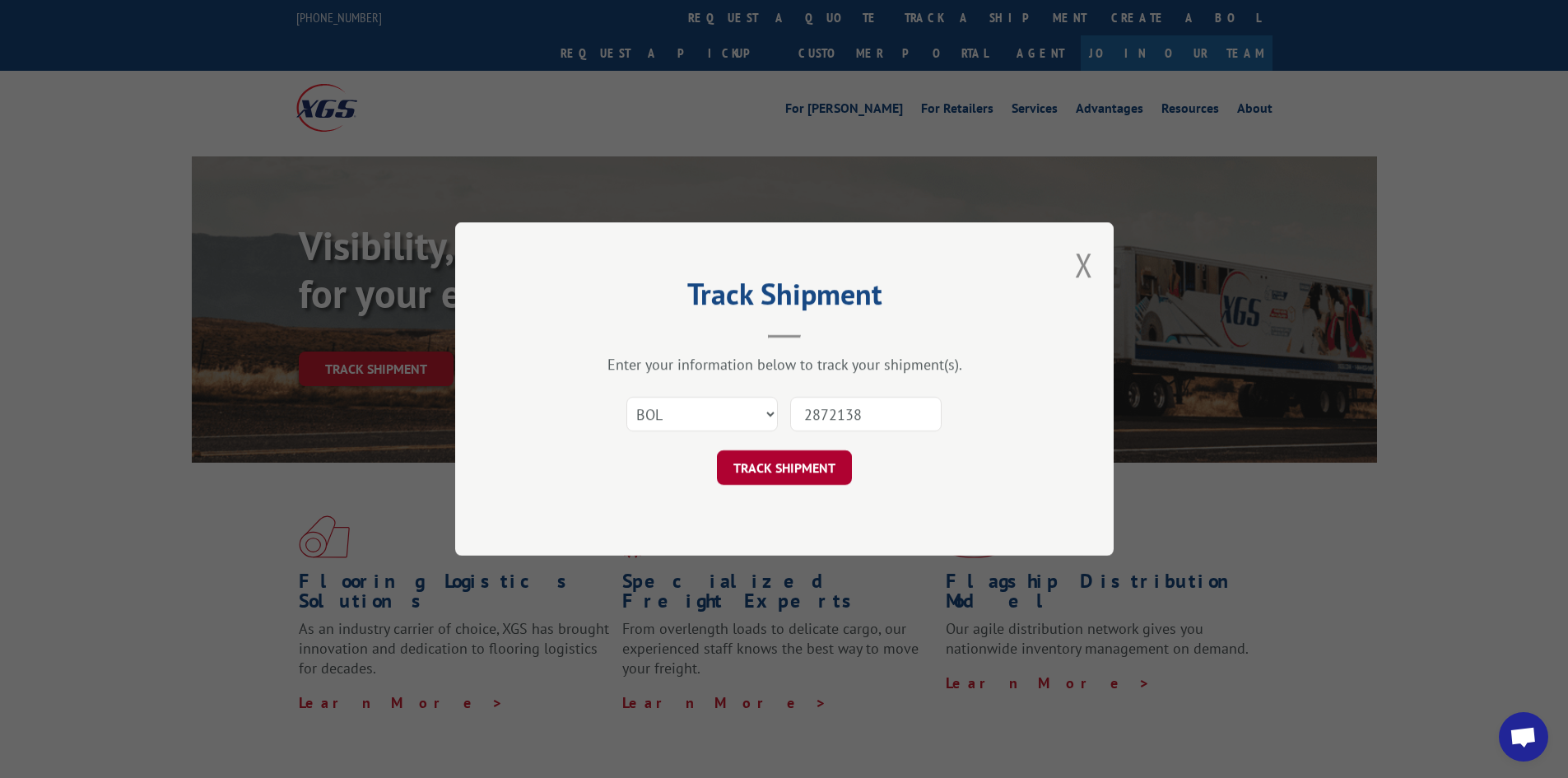
type input "2872138"
click at [803, 465] on button "TRACK SHIPMENT" at bounding box center [784, 468] width 135 height 35
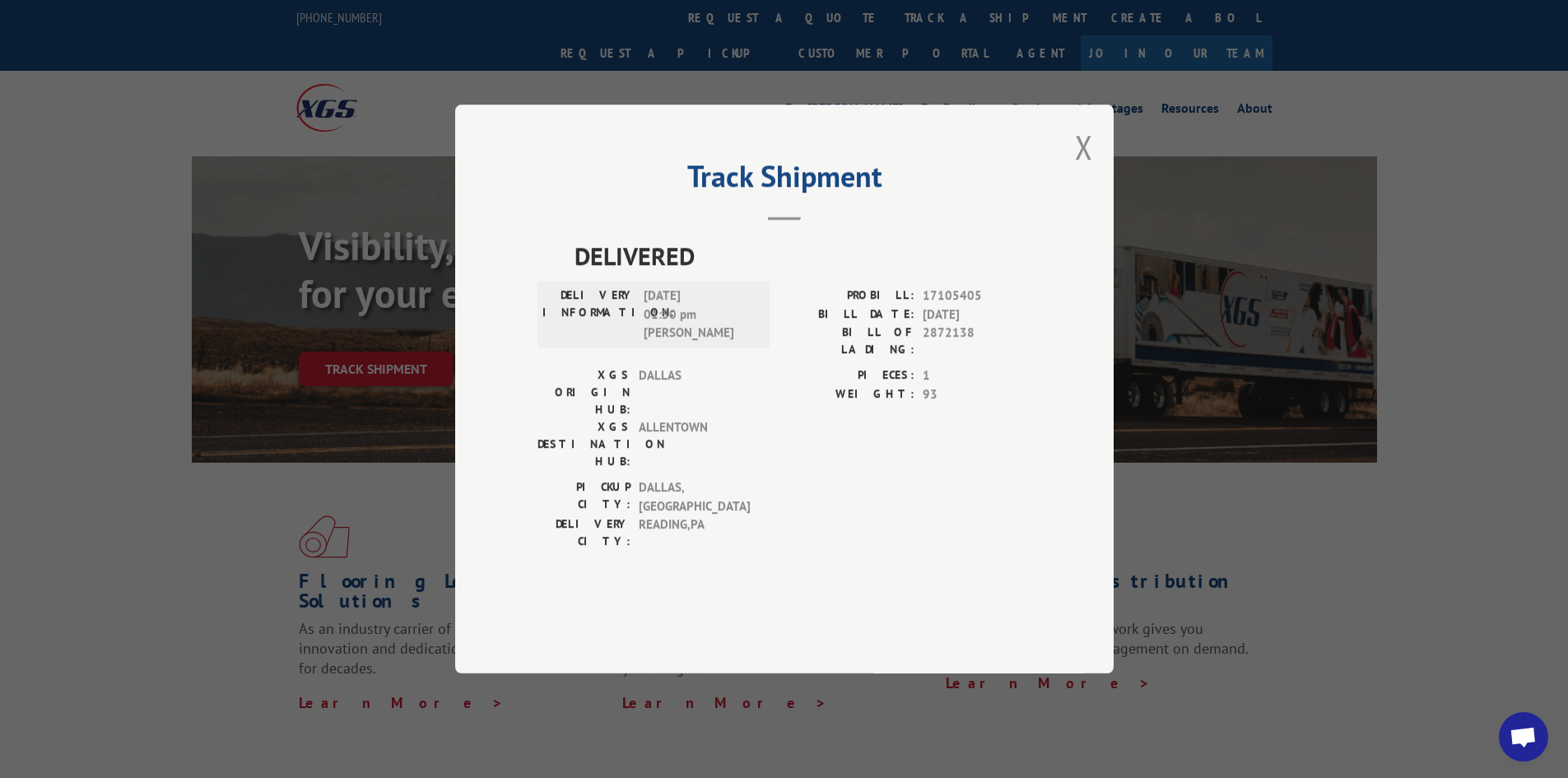
click at [1093, 199] on div "Track Shipment DELIVERED DELIVERY INFORMATION: [DATE] 01:50 pm [PERSON_NAME]: 1…" at bounding box center [784, 388] width 658 height 569
click at [1087, 169] on button "Close modal" at bounding box center [1084, 147] width 18 height 44
